Goal: Information Seeking & Learning: Learn about a topic

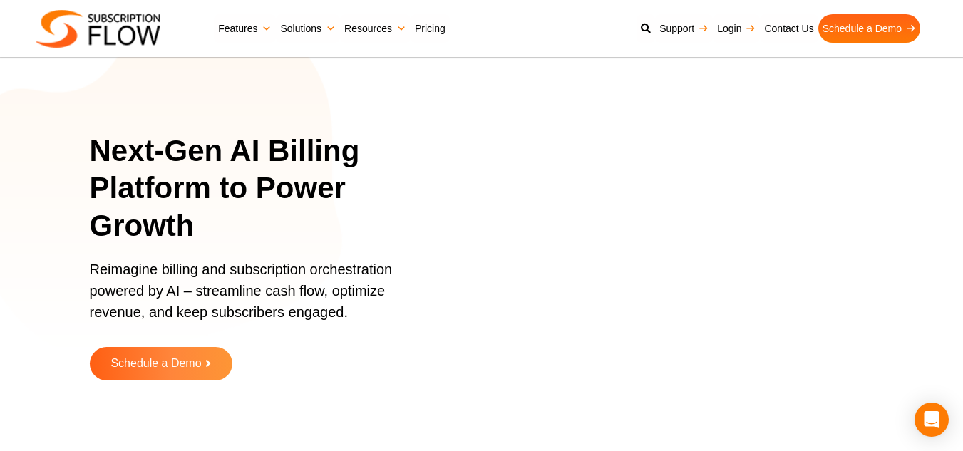
click at [57, 110] on div "Next-Gen AI Billing Platform to Power Growth Reimagine billing and subscription…" at bounding box center [481, 267] width 855 height 463
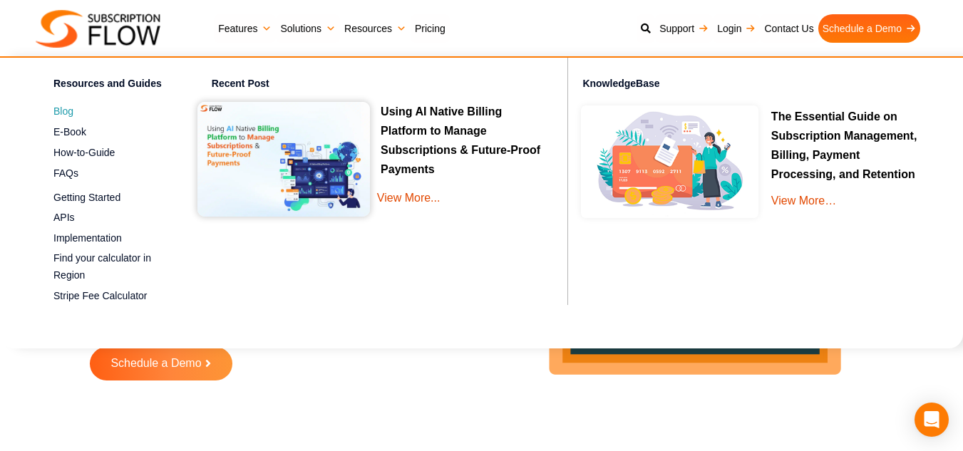
click at [65, 115] on span "Blog" at bounding box center [63, 111] width 20 height 15
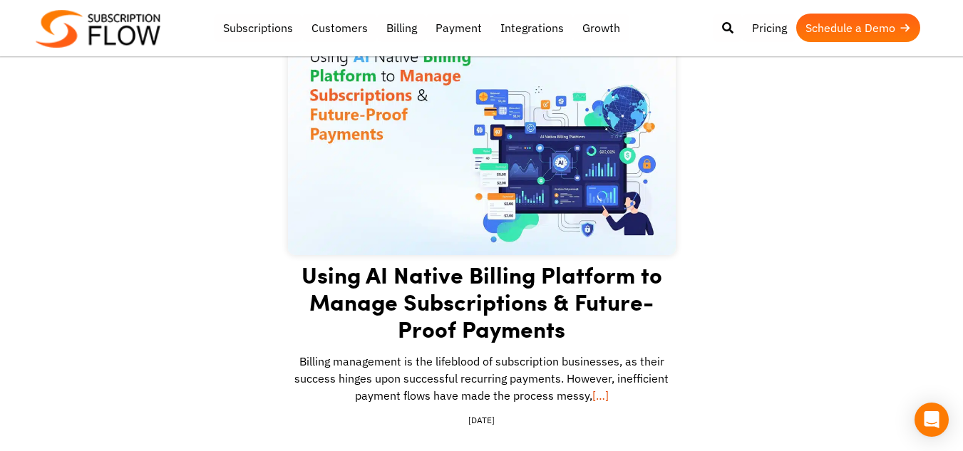
scroll to position [285, 0]
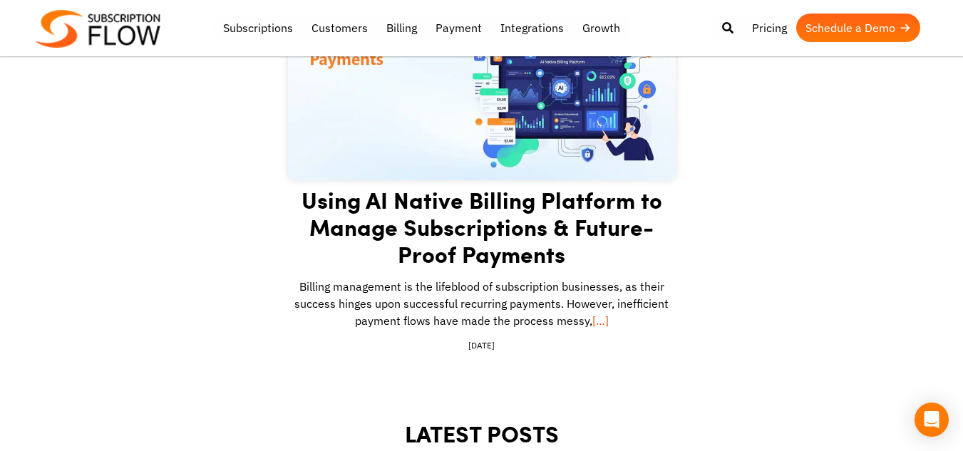
click at [497, 228] on link "Using AI Native Billing Platform to Manage Subscriptions & Future-Proof Payments" at bounding box center [481, 226] width 361 height 87
